Goal: Task Accomplishment & Management: Manage account settings

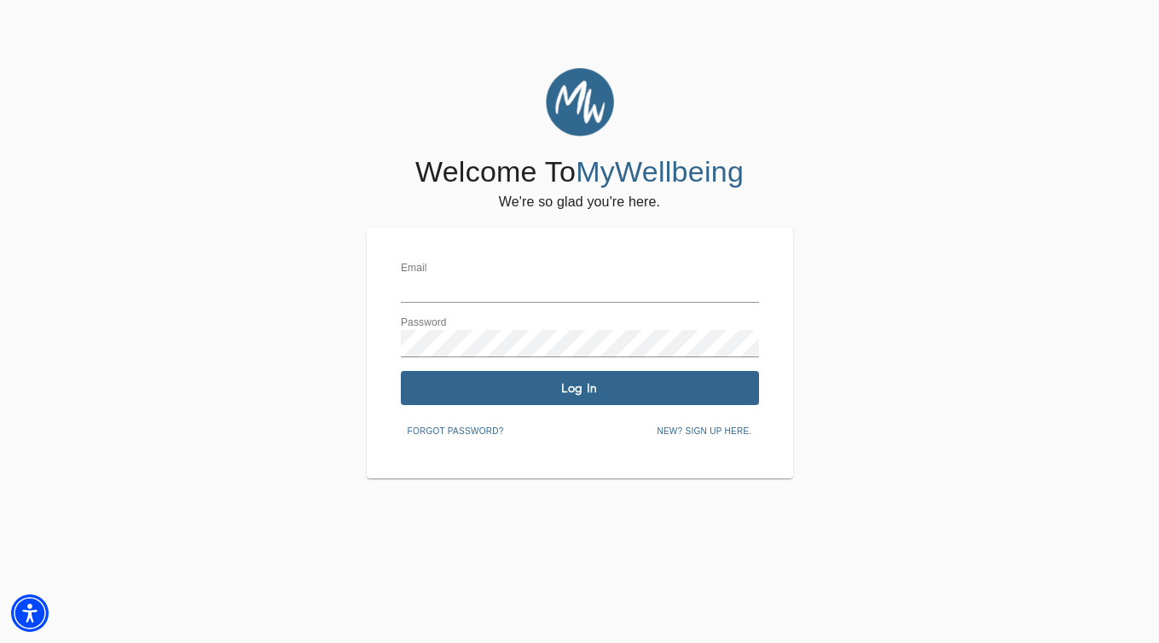
type input "[EMAIL_ADDRESS][DOMAIN_NAME]"
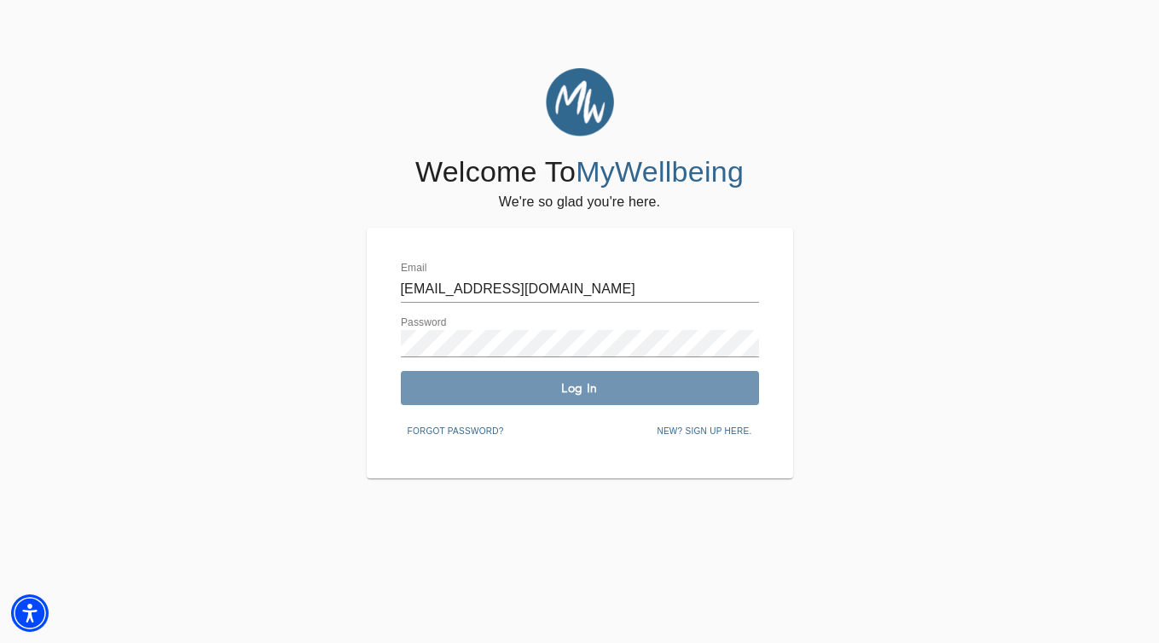
click at [636, 391] on span "Log In" at bounding box center [580, 389] width 345 height 16
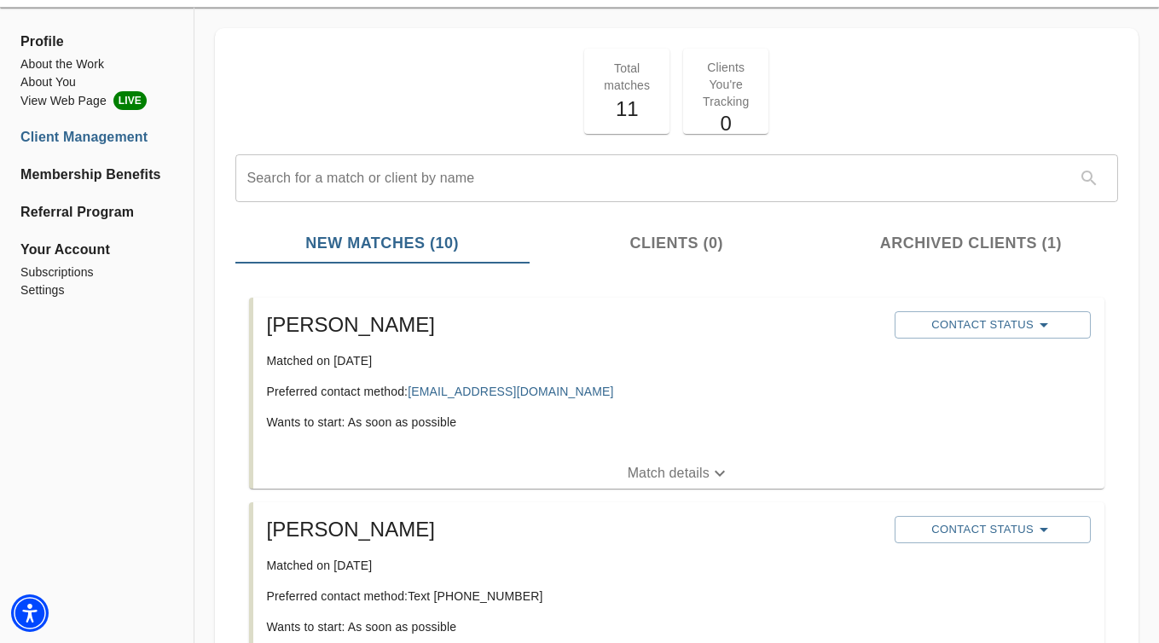
scroll to position [74, 0]
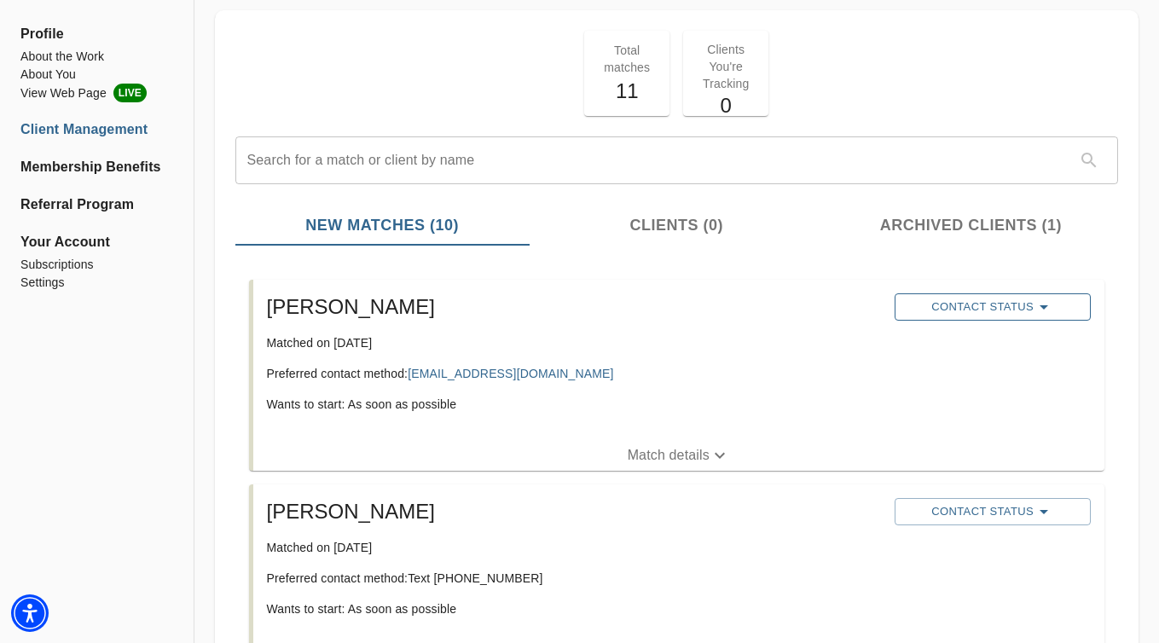
click at [991, 315] on span "Contact Status" at bounding box center [993, 307] width 179 height 20
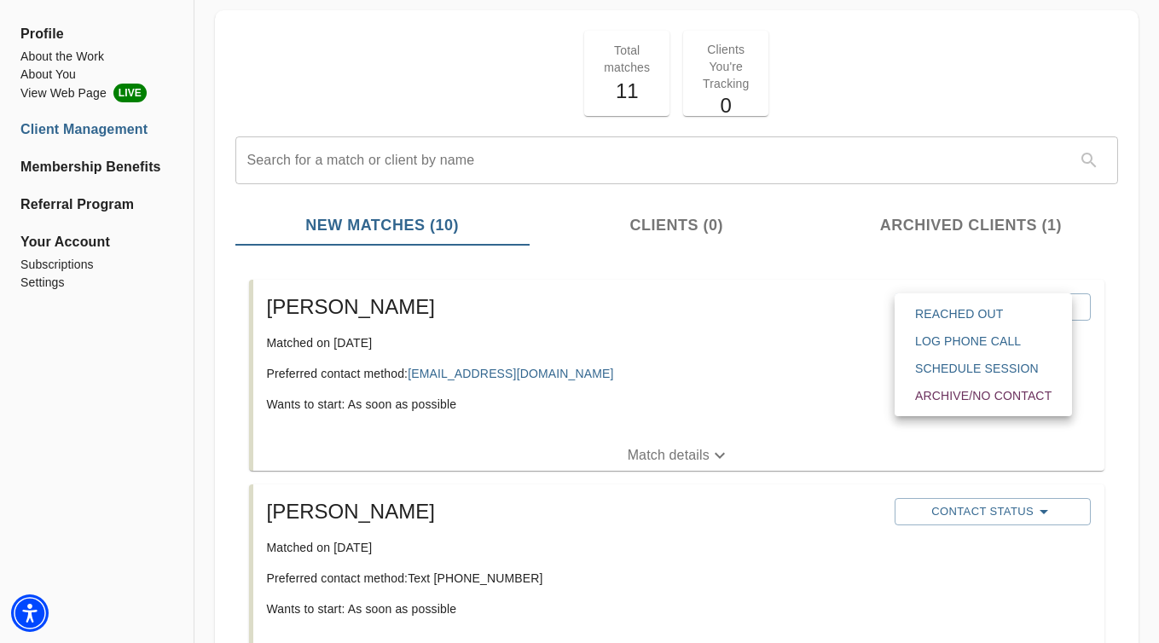
click at [990, 317] on span "Reached Out" at bounding box center [983, 313] width 137 height 17
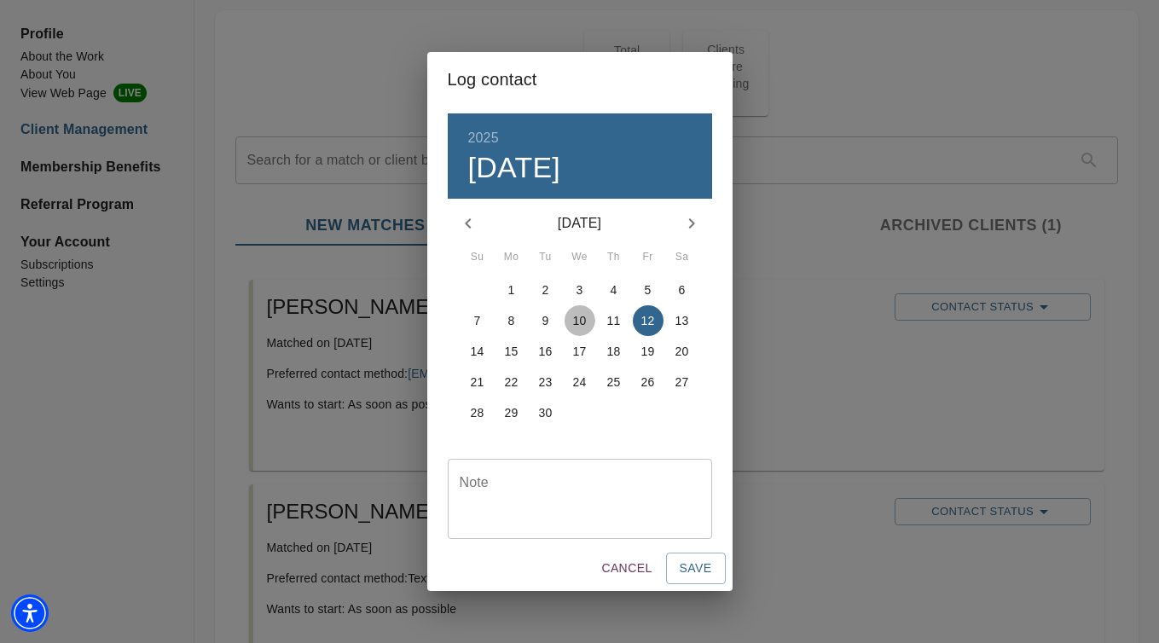
click at [583, 322] on p "10" at bounding box center [580, 320] width 14 height 17
click at [700, 572] on span "Save" at bounding box center [696, 568] width 32 height 21
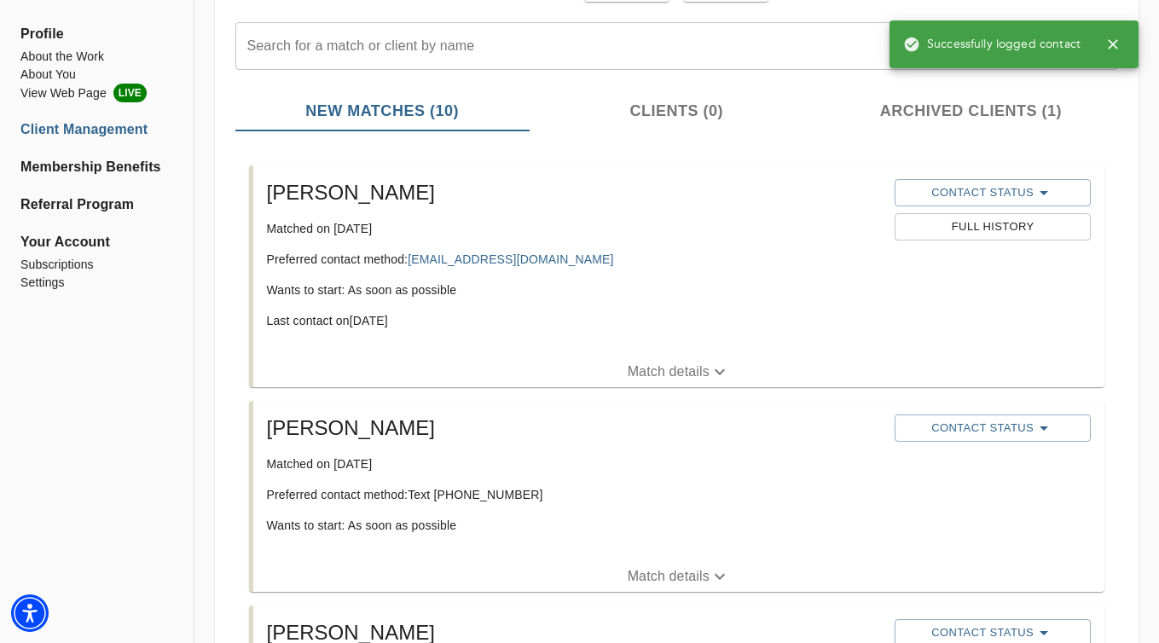
scroll to position [191, 0]
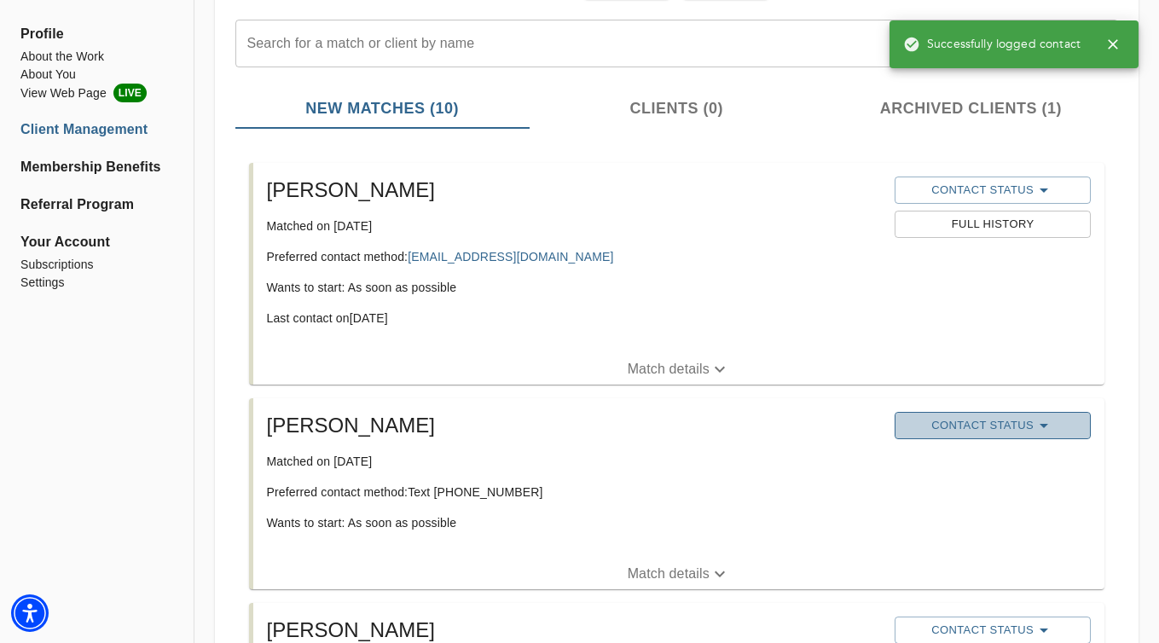
click at [929, 427] on span "Contact Status" at bounding box center [993, 425] width 179 height 20
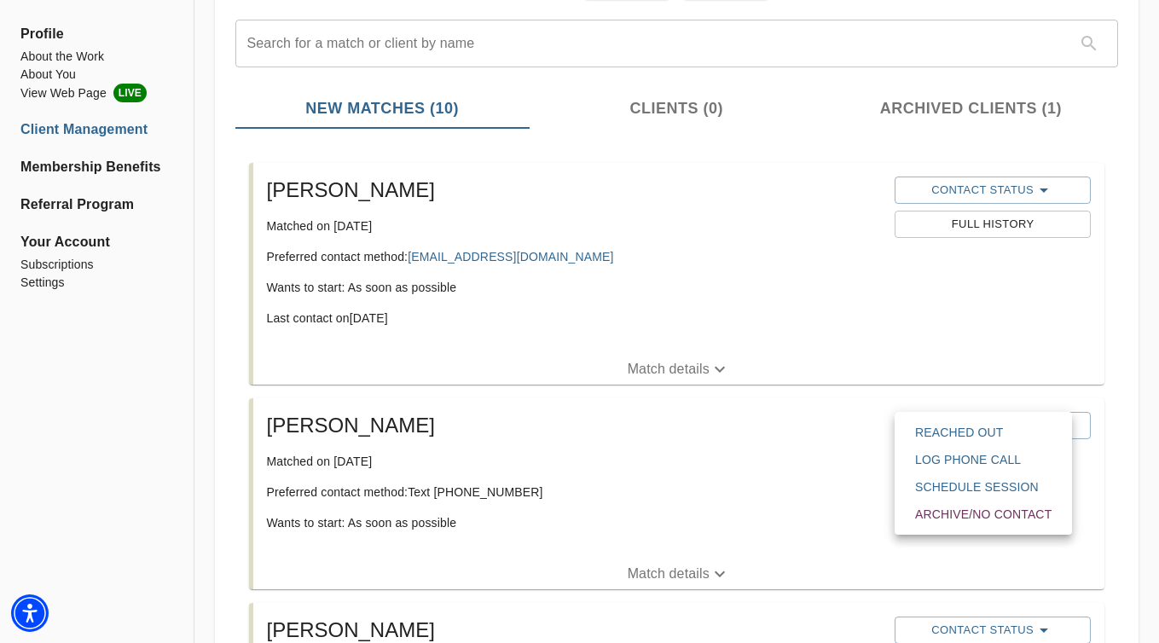
click at [921, 485] on span "Schedule session" at bounding box center [983, 487] width 137 height 17
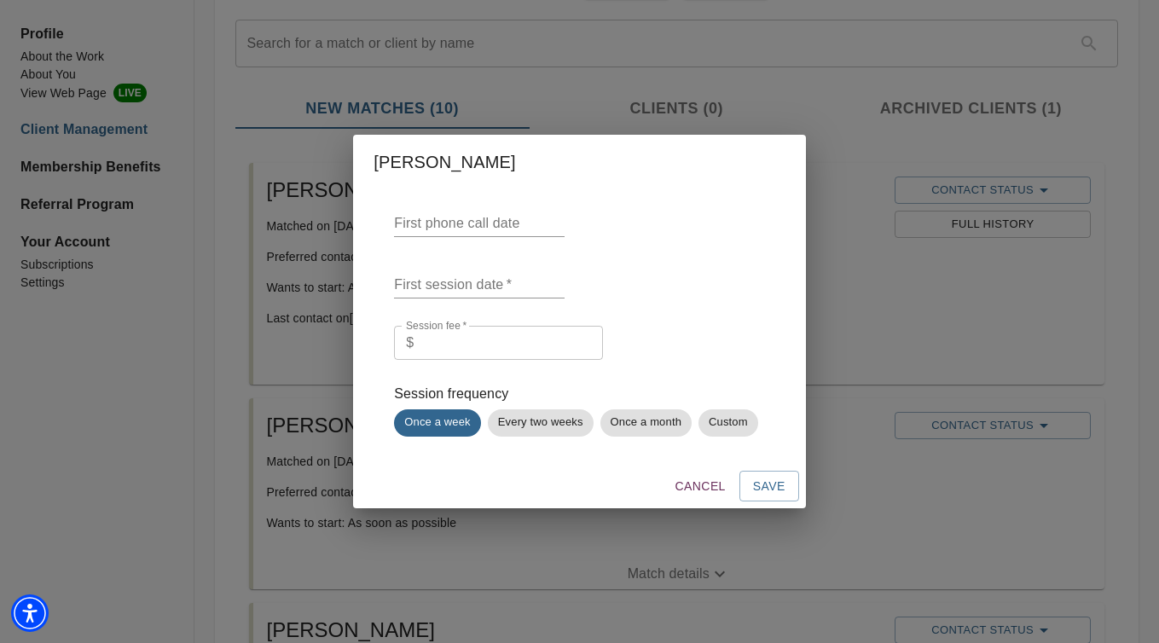
click at [470, 218] on input "text" at bounding box center [479, 223] width 171 height 27
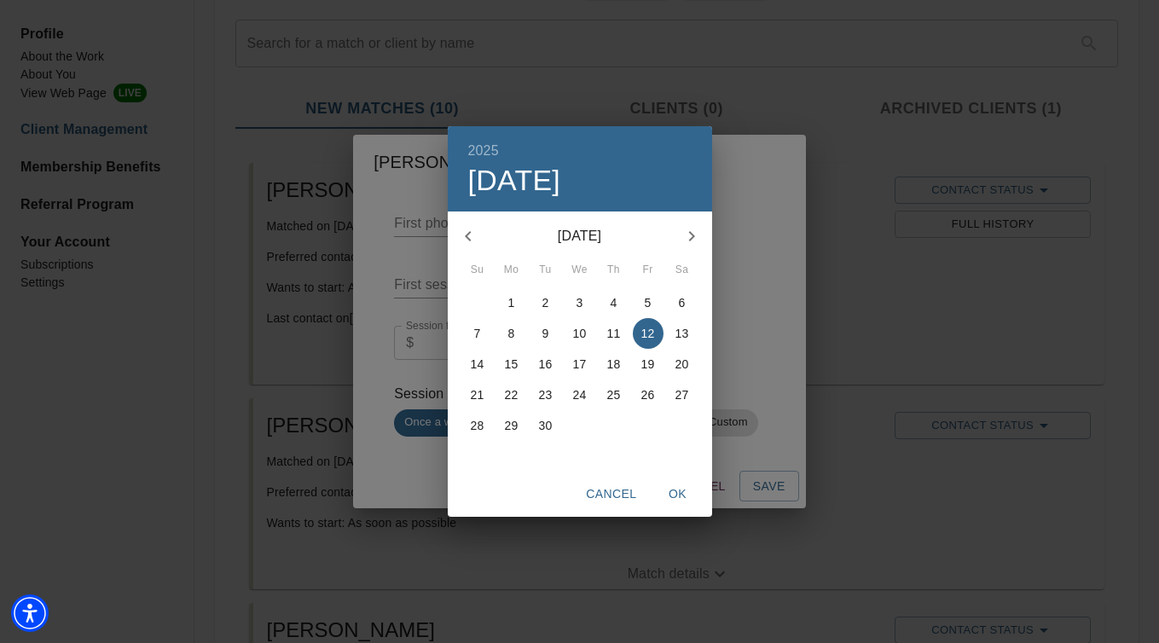
click at [588, 335] on span "10" at bounding box center [580, 333] width 31 height 17
type input "[DATE]"
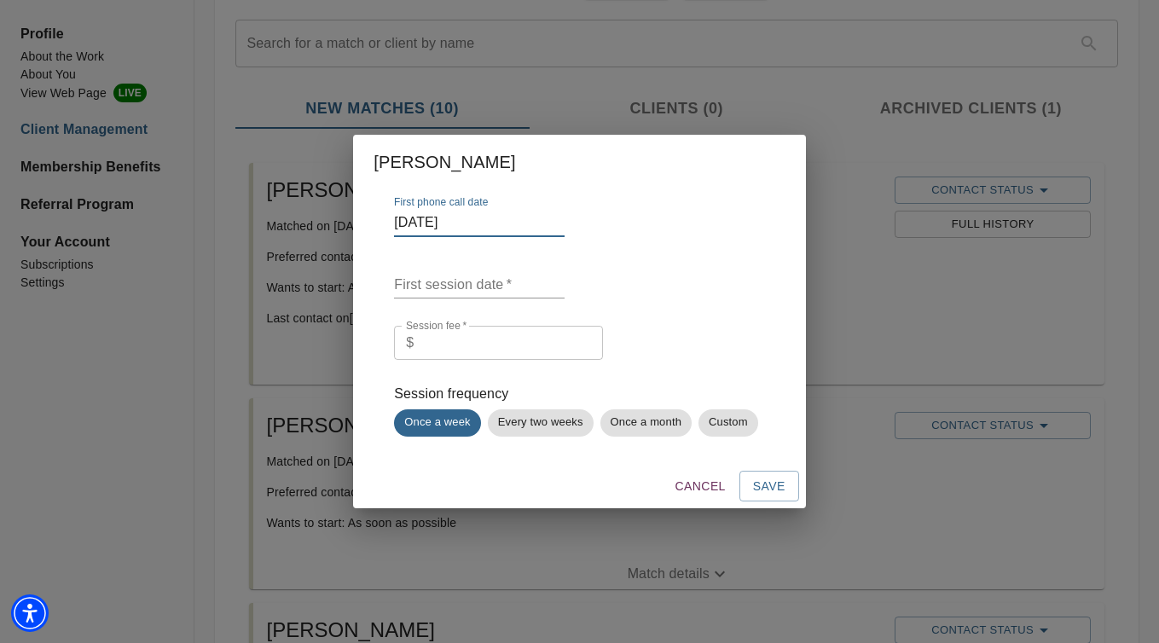
click at [506, 285] on input "text" at bounding box center [479, 284] width 171 height 27
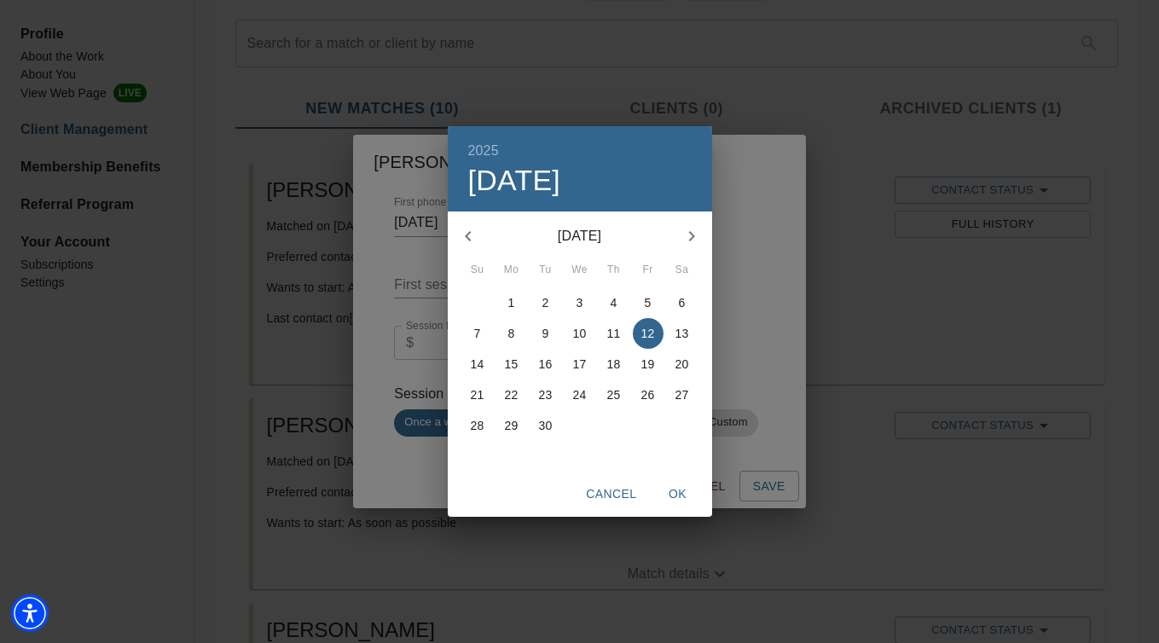
click at [577, 364] on p "17" at bounding box center [580, 364] width 14 height 17
type input "[DATE]"
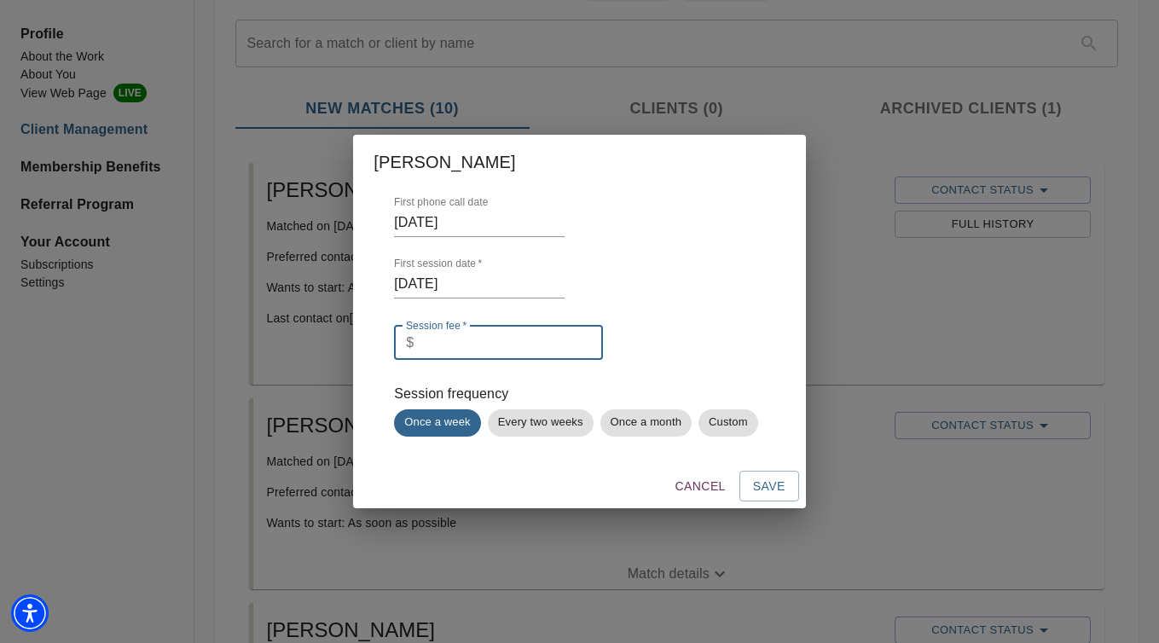
click at [532, 352] on input "number" at bounding box center [512, 343] width 183 height 34
type input "100"
click at [774, 487] on span "Save" at bounding box center [769, 486] width 32 height 21
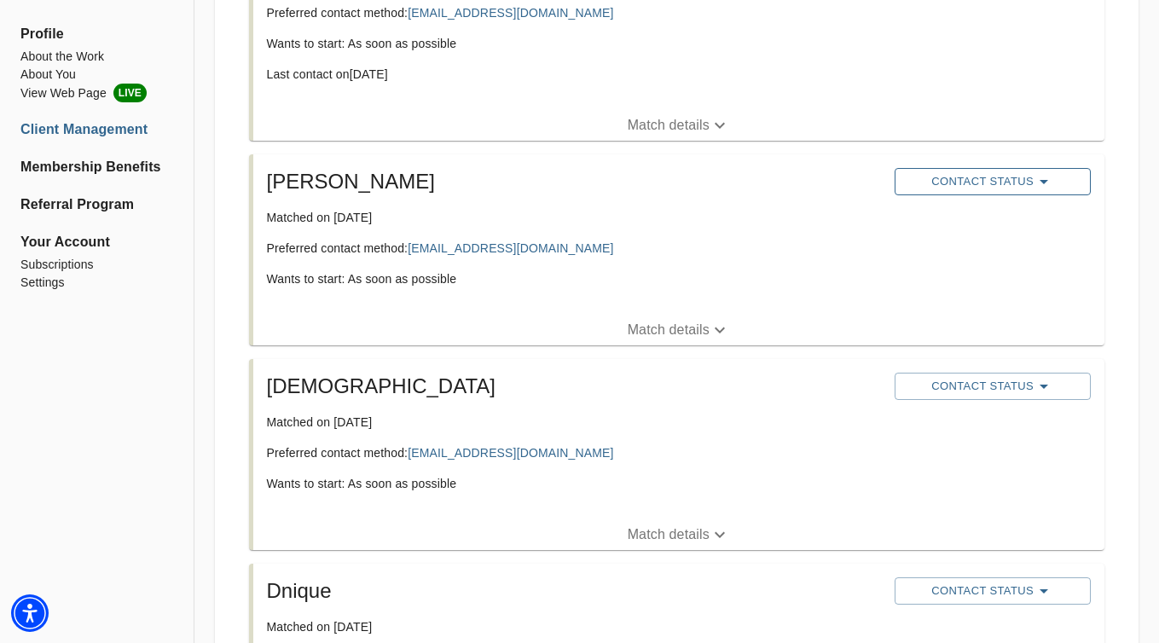
scroll to position [420, 0]
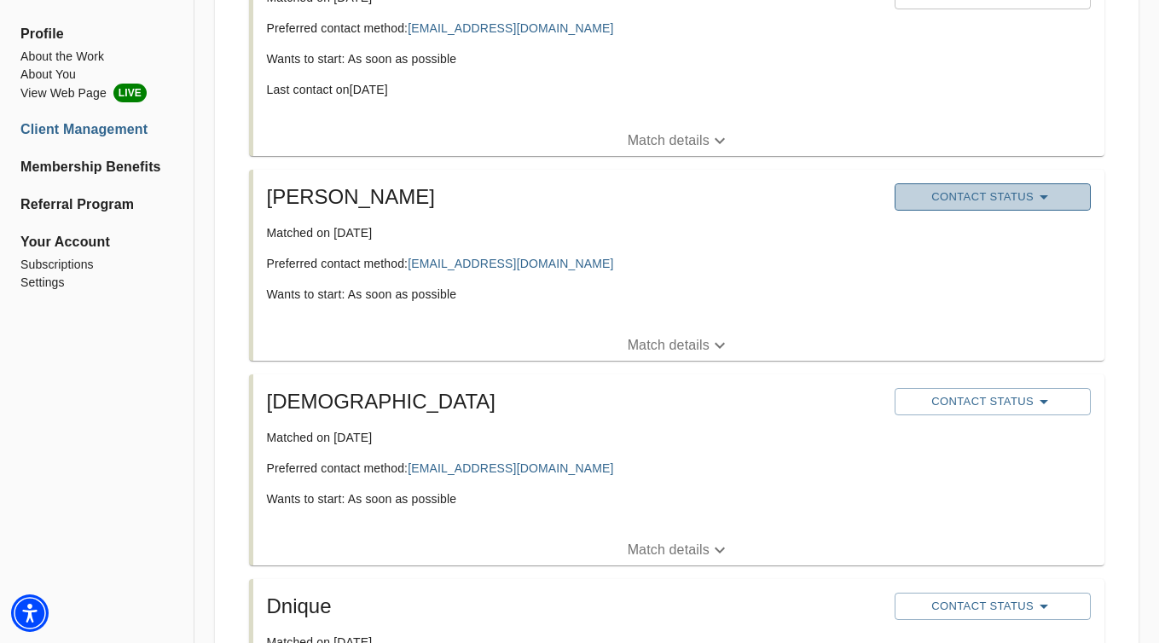
click at [977, 205] on span "Contact Status" at bounding box center [993, 197] width 179 height 20
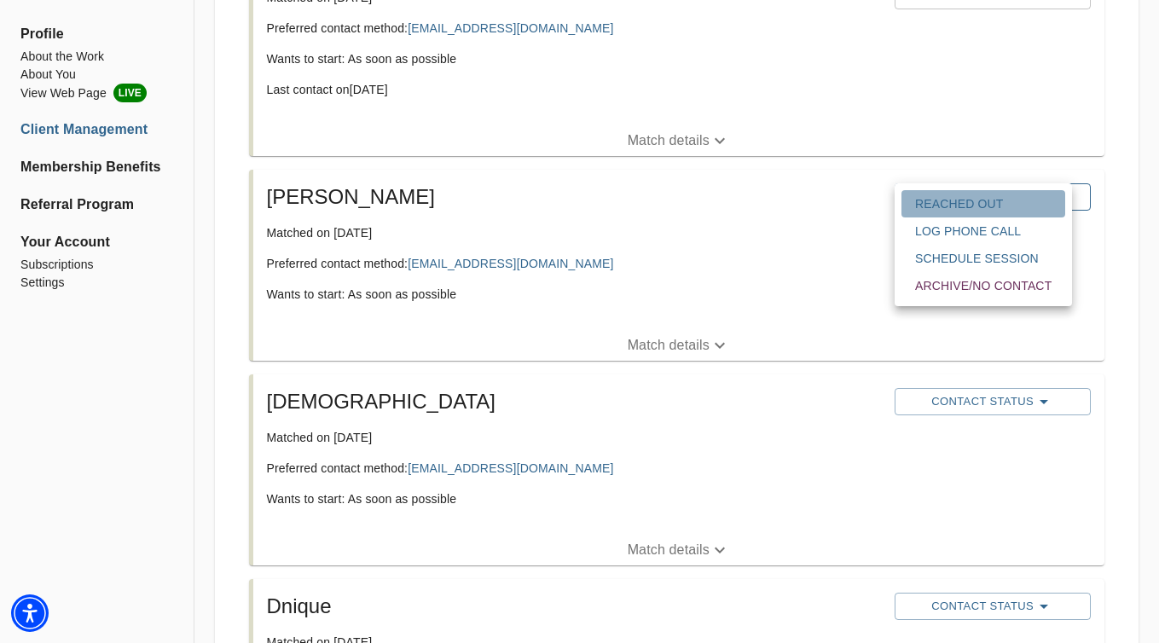
click at [977, 205] on span "Reached Out" at bounding box center [983, 203] width 137 height 17
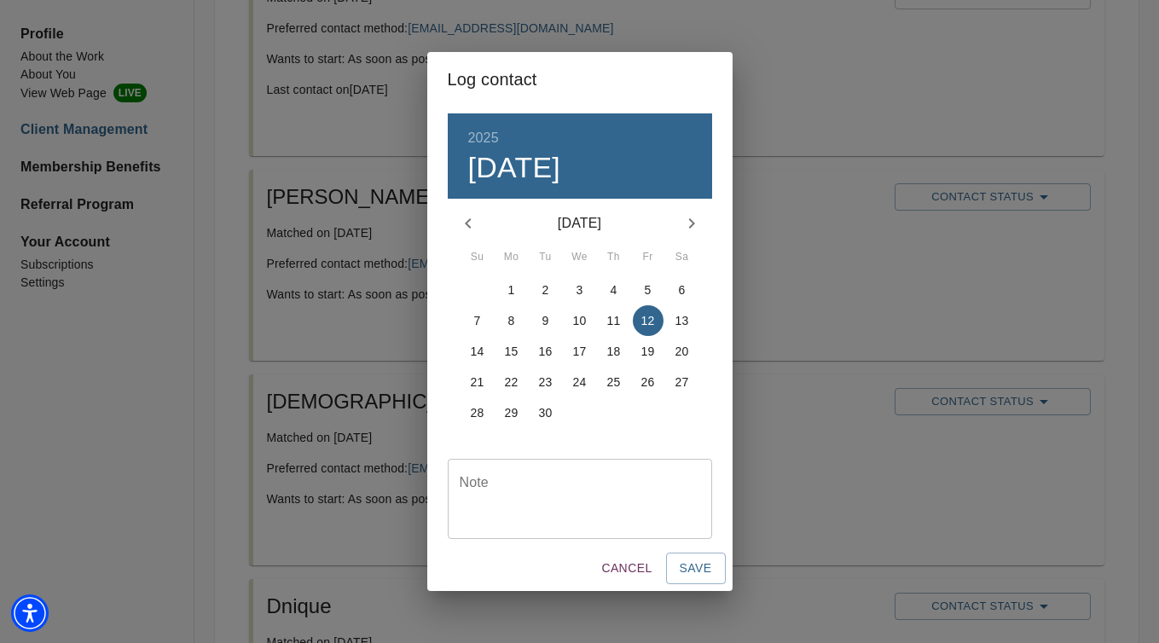
click at [640, 567] on span "Cancel" at bounding box center [626, 568] width 50 height 21
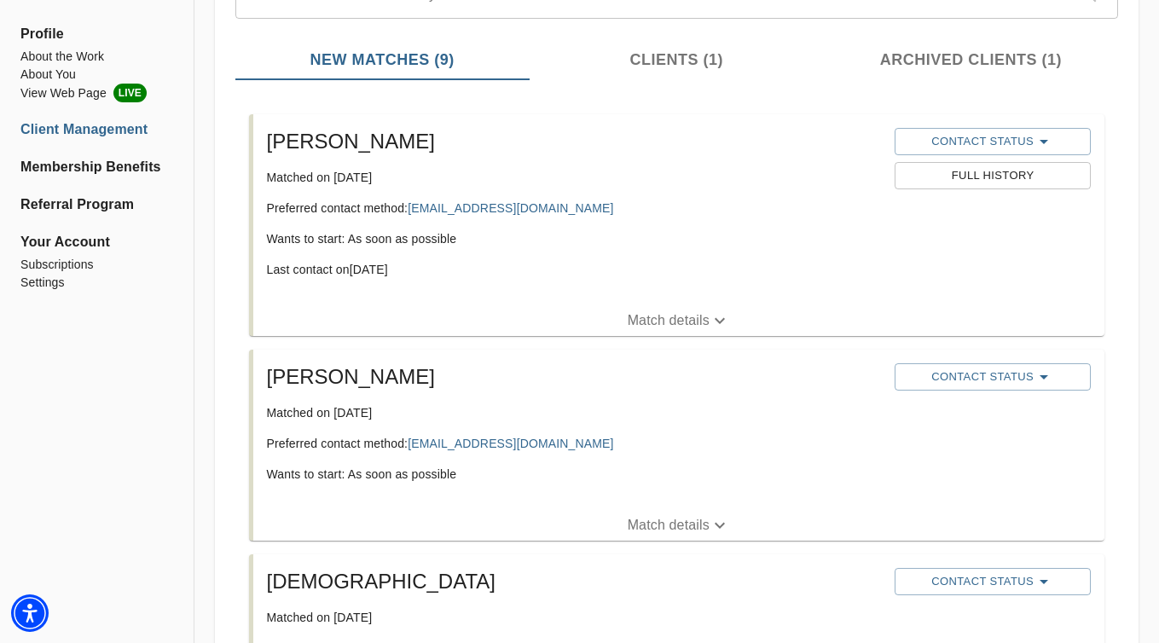
scroll to position [0, 0]
